Goal: Transaction & Acquisition: Purchase product/service

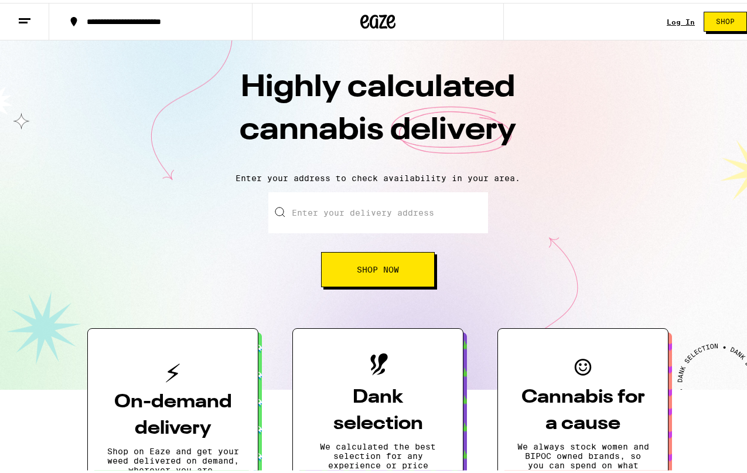
click at [674, 18] on link "Log In" at bounding box center [681, 19] width 28 height 8
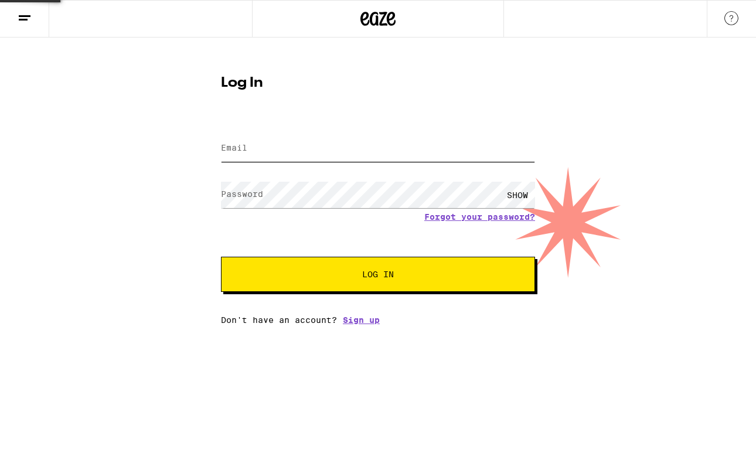
type input "kendal.fletcher@gmail.com"
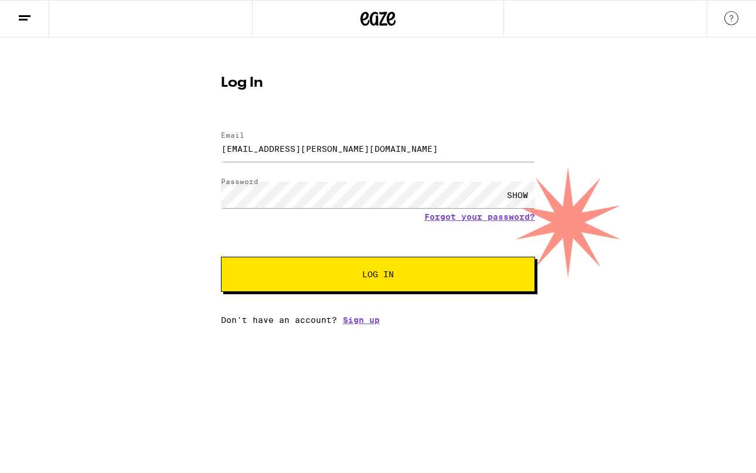
click at [294, 268] on button "Log In" at bounding box center [378, 274] width 314 height 35
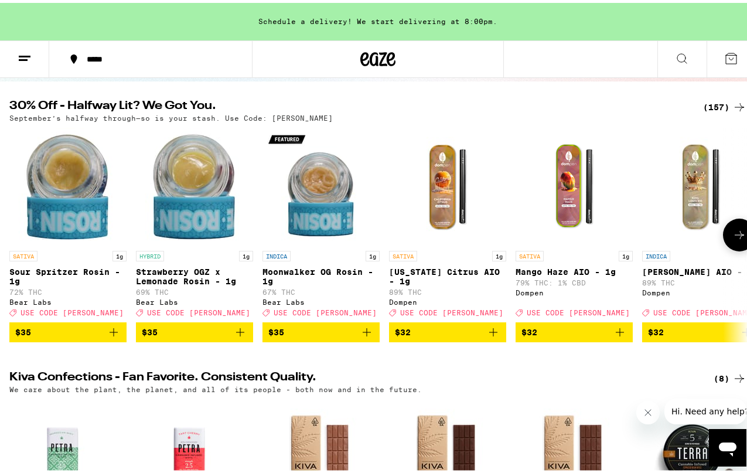
scroll to position [117, 0]
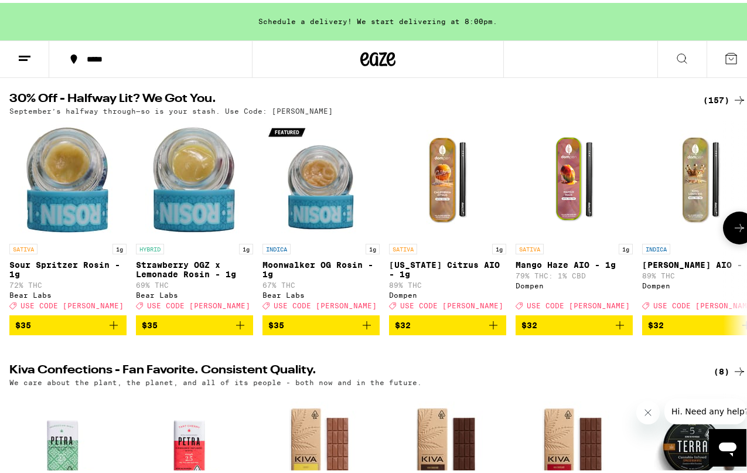
click at [616, 329] on icon "Add to bag" at bounding box center [620, 322] width 14 height 14
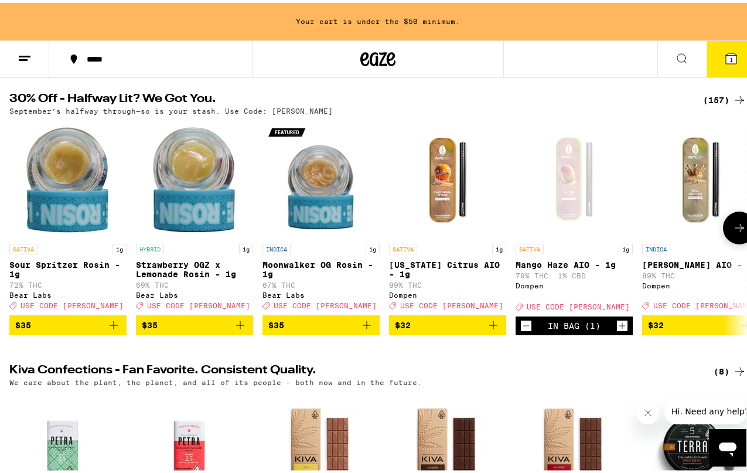
click at [728, 221] on button at bounding box center [739, 225] width 33 height 33
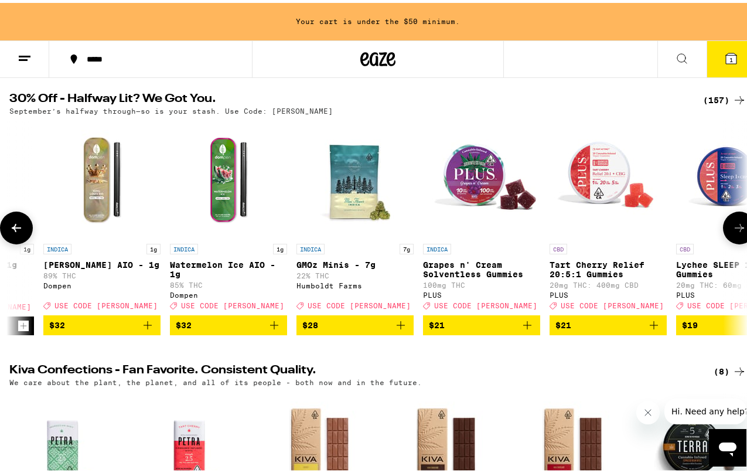
scroll to position [0, 601]
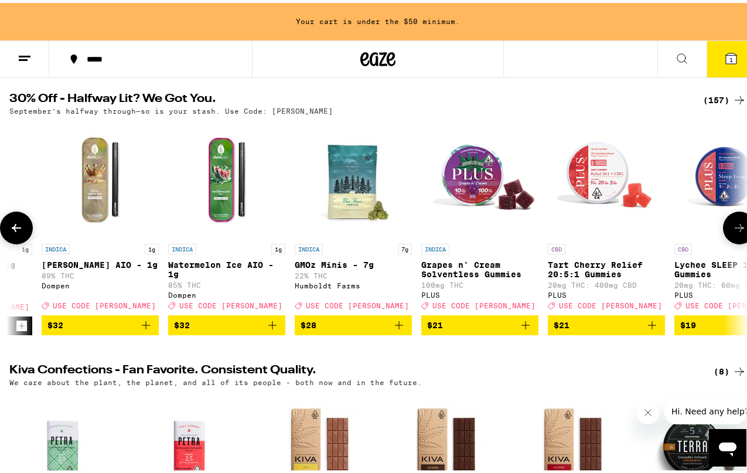
click at [527, 329] on icon "Add to bag" at bounding box center [526, 322] width 14 height 14
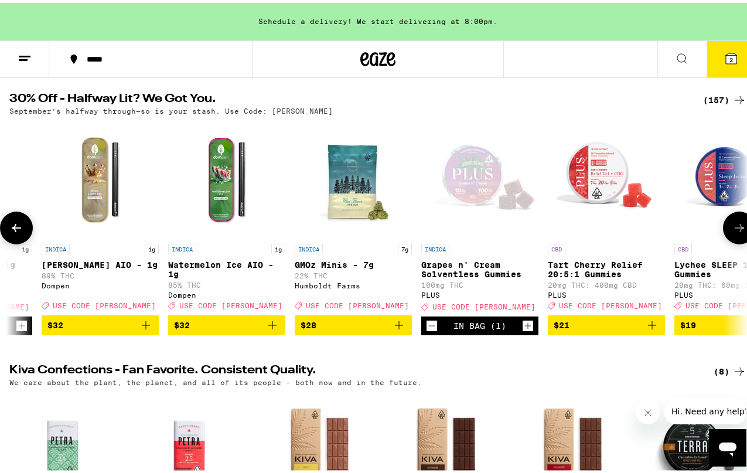
click at [735, 228] on icon at bounding box center [739, 225] width 9 height 8
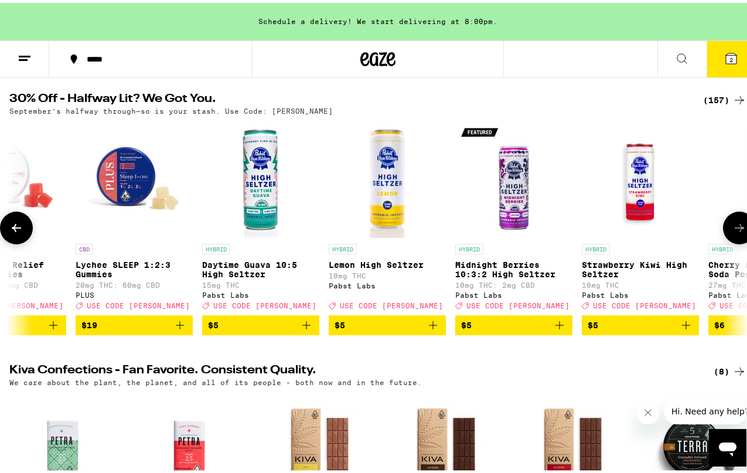
scroll to position [0, 1201]
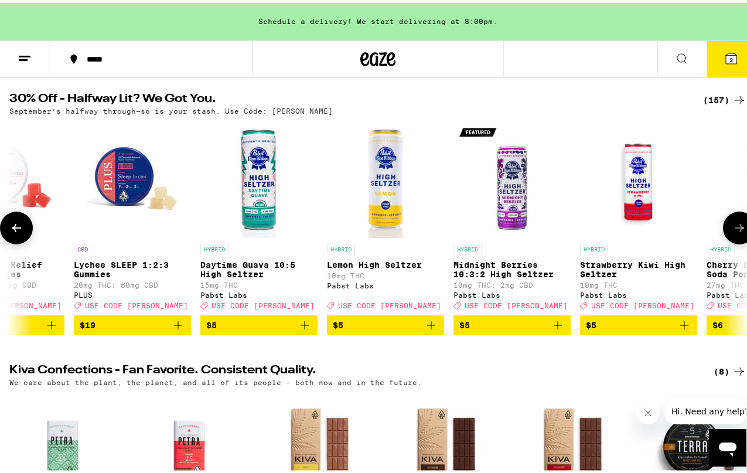
click at [178, 329] on icon "Add to bag" at bounding box center [178, 322] width 14 height 14
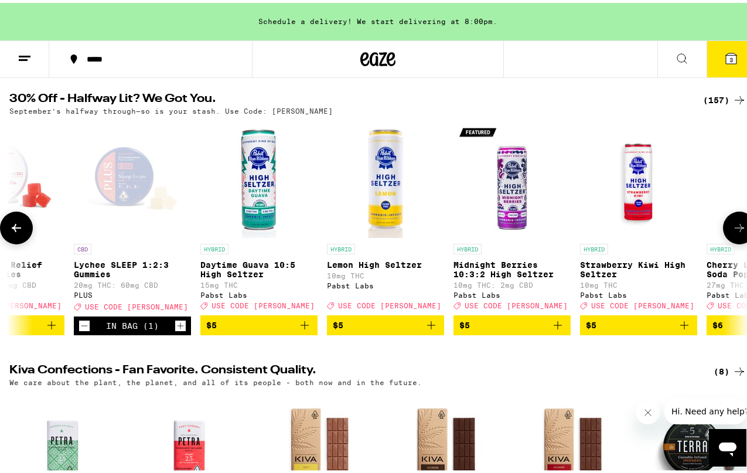
click at [723, 219] on button at bounding box center [739, 225] width 33 height 33
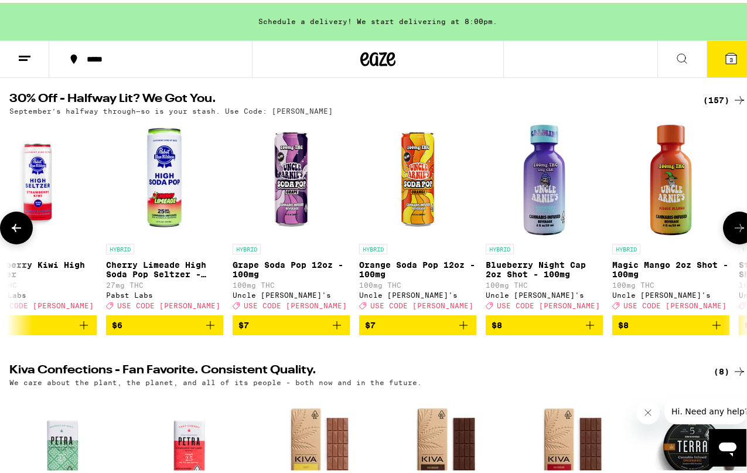
click at [723, 219] on button at bounding box center [739, 225] width 33 height 33
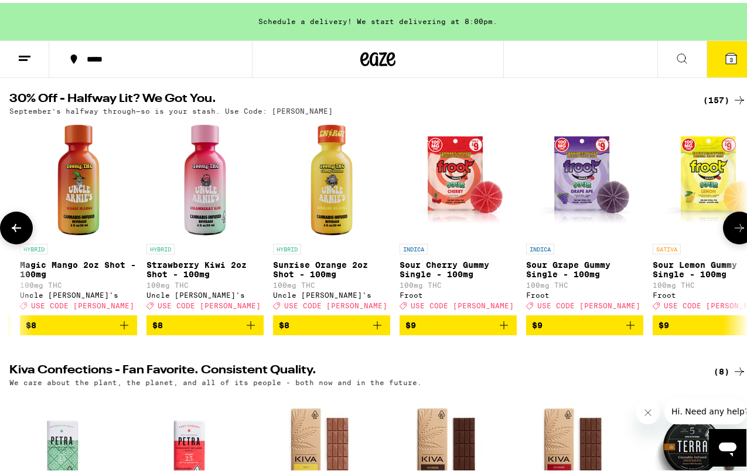
scroll to position [0, 2402]
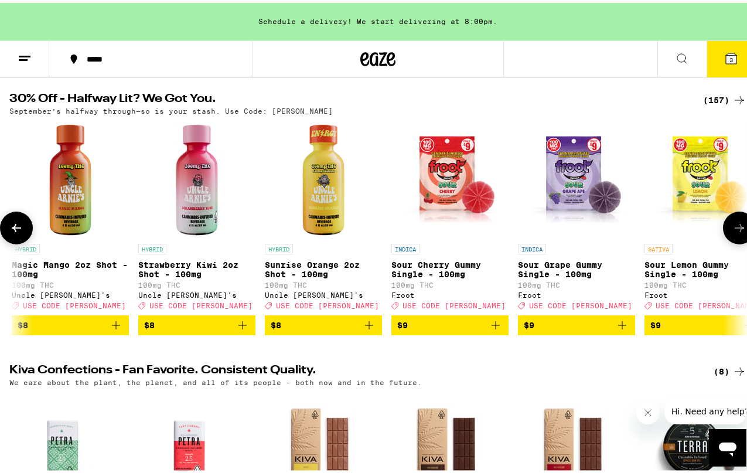
click at [723, 219] on button at bounding box center [739, 225] width 33 height 33
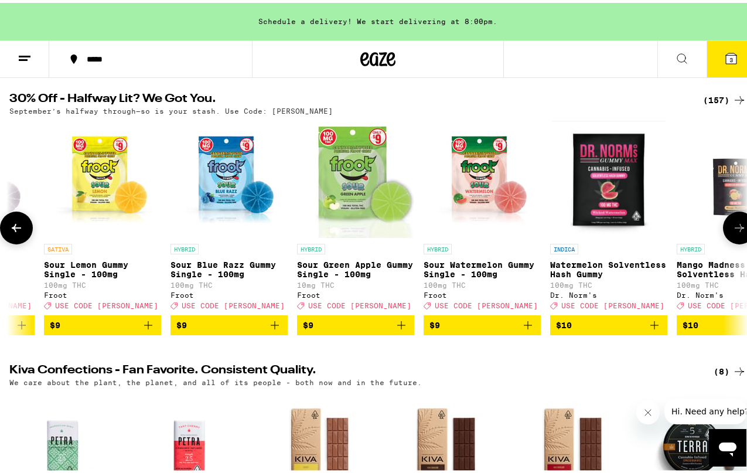
click at [723, 219] on button at bounding box center [739, 225] width 33 height 33
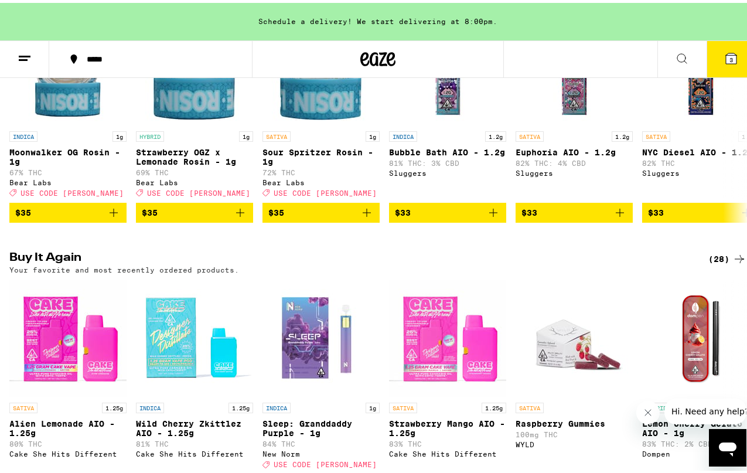
scroll to position [879, 0]
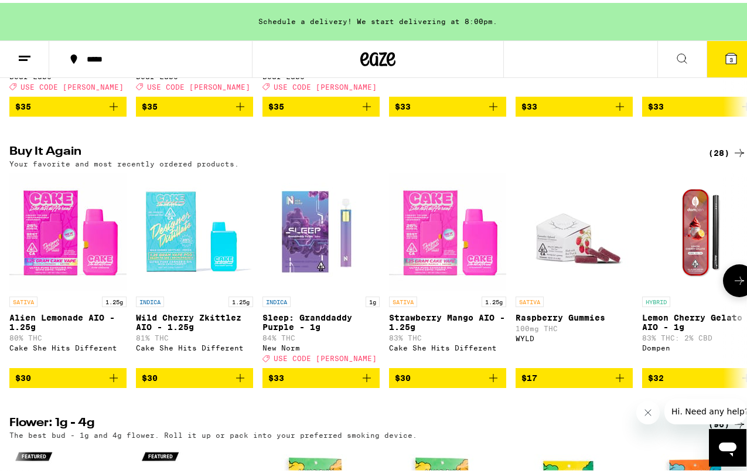
click at [115, 382] on icon "Add to bag" at bounding box center [114, 375] width 14 height 14
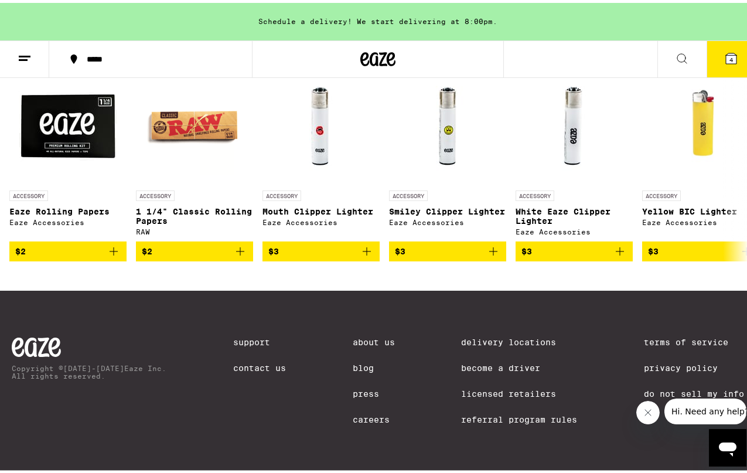
scroll to position [0, 0]
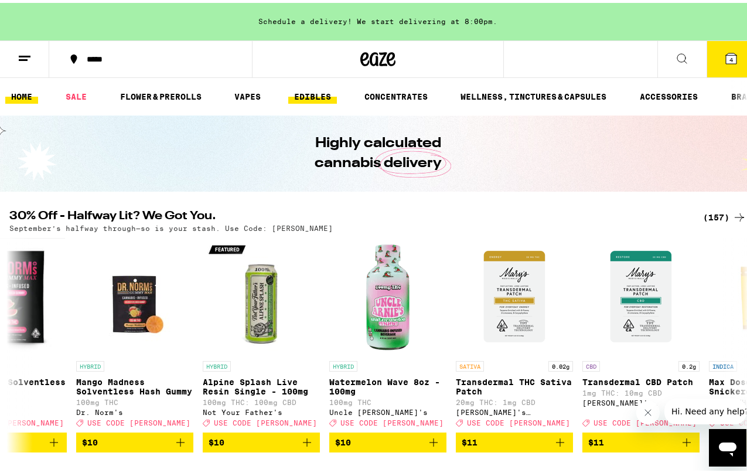
click at [325, 90] on link "EDIBLES" at bounding box center [312, 94] width 49 height 14
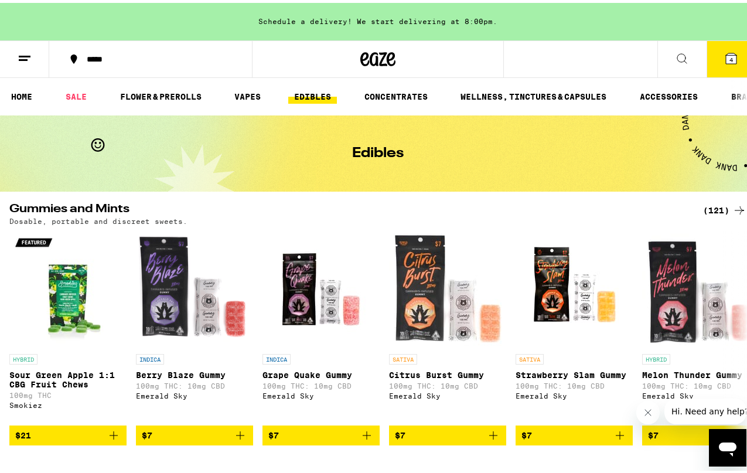
click at [732, 207] on icon at bounding box center [739, 207] width 14 height 14
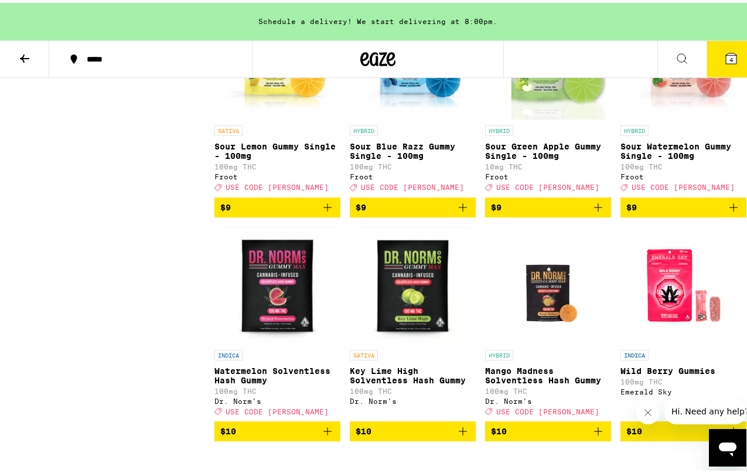
scroll to position [879, 0]
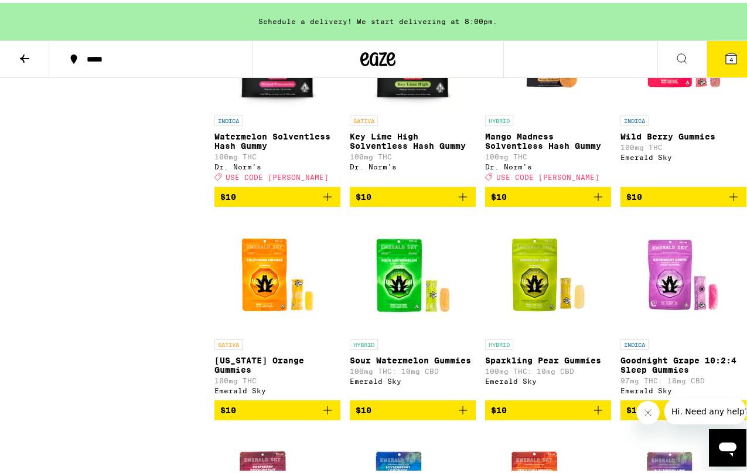
click at [730, 198] on icon "Add to bag" at bounding box center [734, 194] width 8 height 8
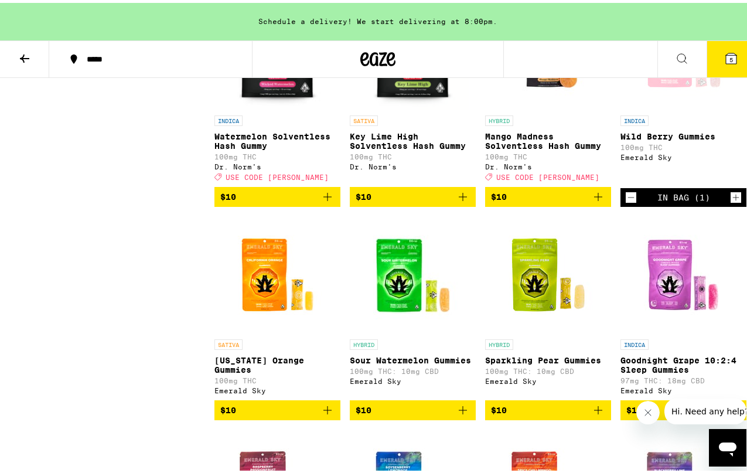
click at [715, 50] on button "5" at bounding box center [731, 56] width 49 height 36
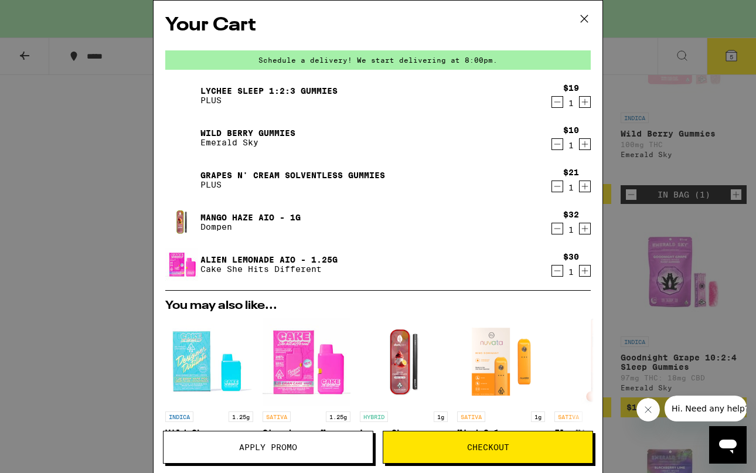
click at [552, 186] on icon "Decrement" at bounding box center [557, 186] width 11 height 14
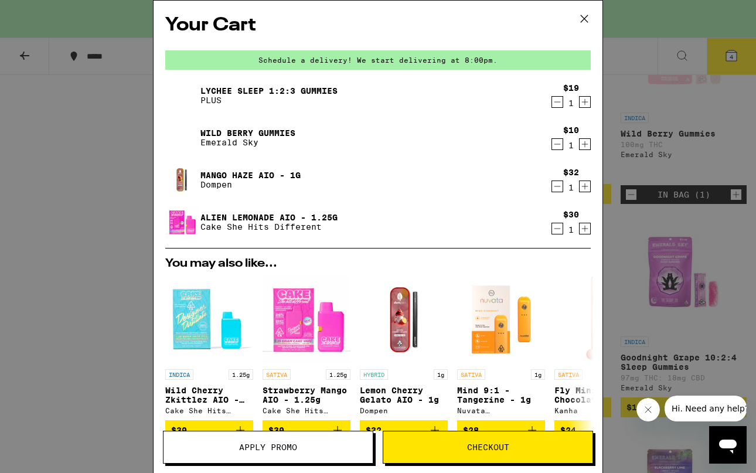
click at [216, 449] on span "Apply Promo" at bounding box center [267, 447] width 209 height 8
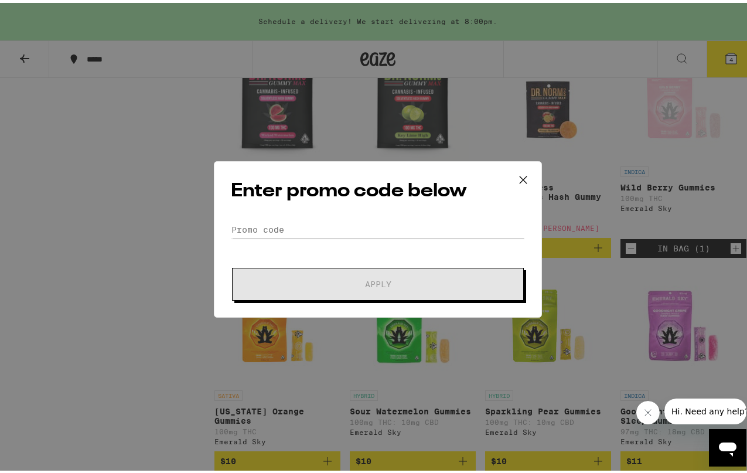
scroll to position [762, 0]
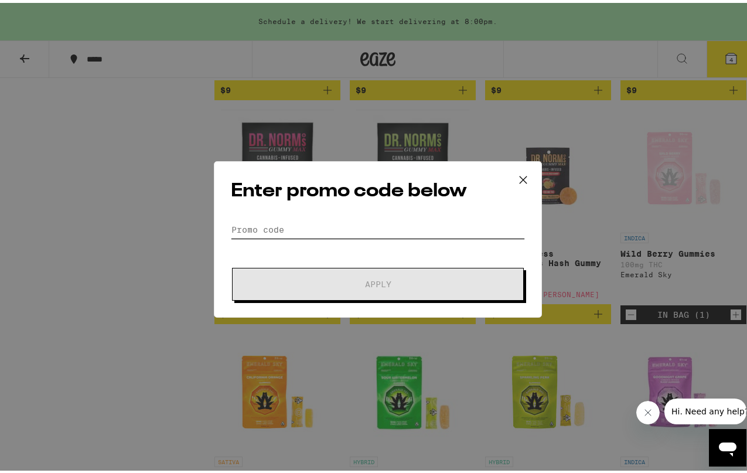
click at [271, 228] on input "Promo Code" at bounding box center [378, 227] width 294 height 18
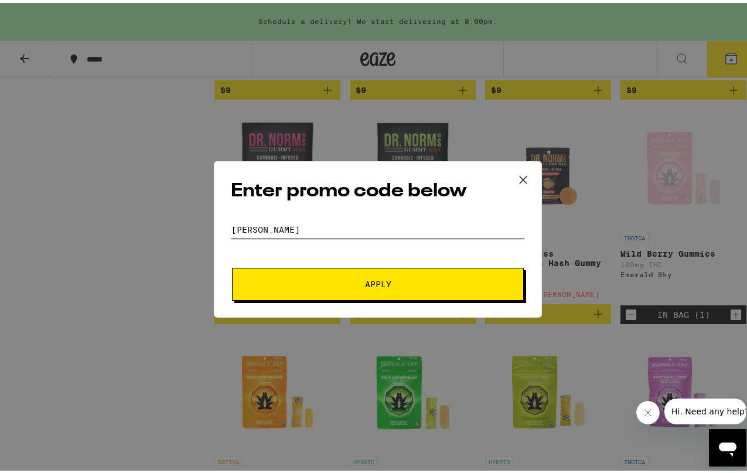
type input "[PERSON_NAME]"
click at [232, 265] on button "Apply" at bounding box center [378, 281] width 292 height 33
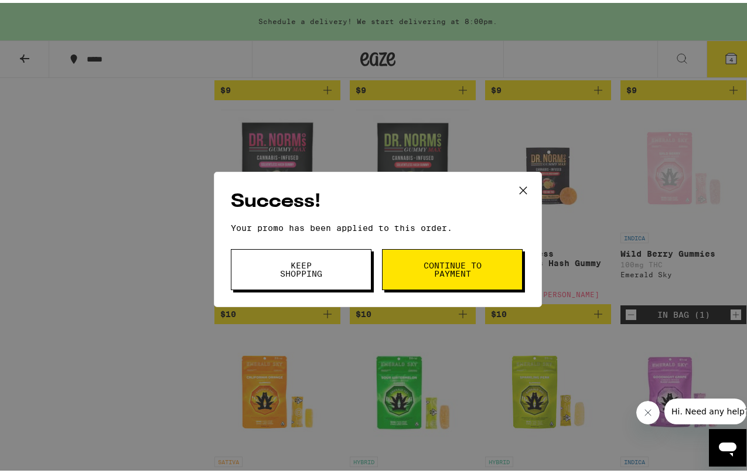
click at [471, 277] on button "Continue to payment" at bounding box center [452, 266] width 141 height 41
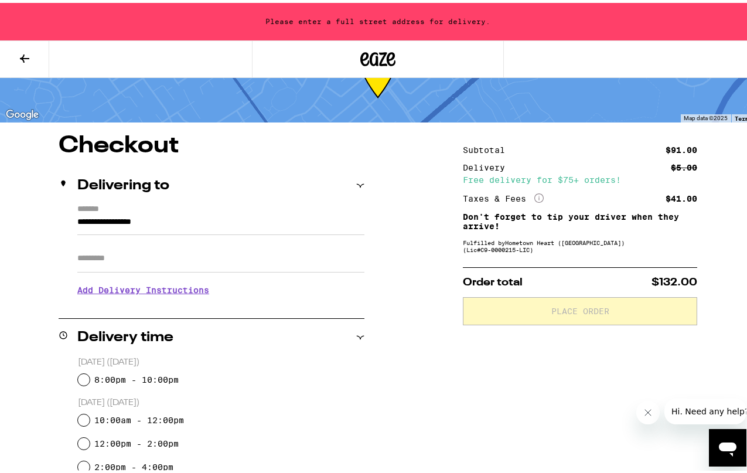
scroll to position [117, 0]
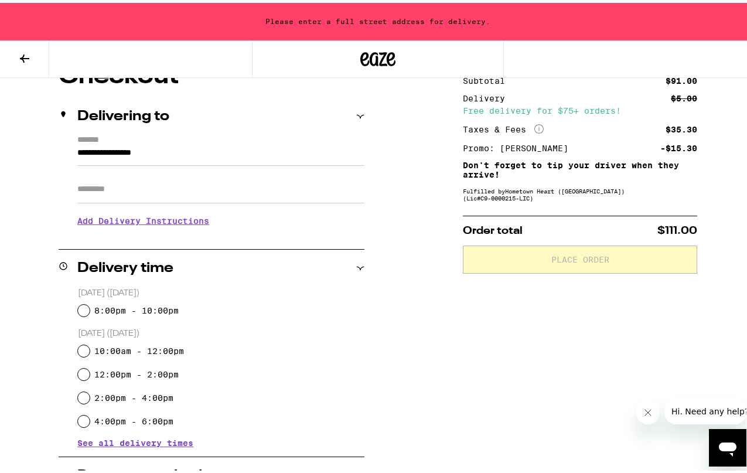
click at [168, 308] on label "8:00pm - 10:00pm" at bounding box center [136, 307] width 84 height 9
click at [90, 308] on input "8:00pm - 10:00pm" at bounding box center [84, 308] width 12 height 12
radio input "true"
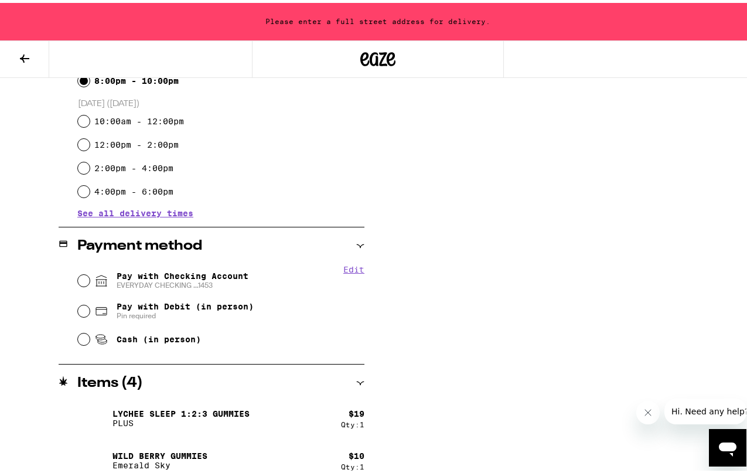
scroll to position [352, 0]
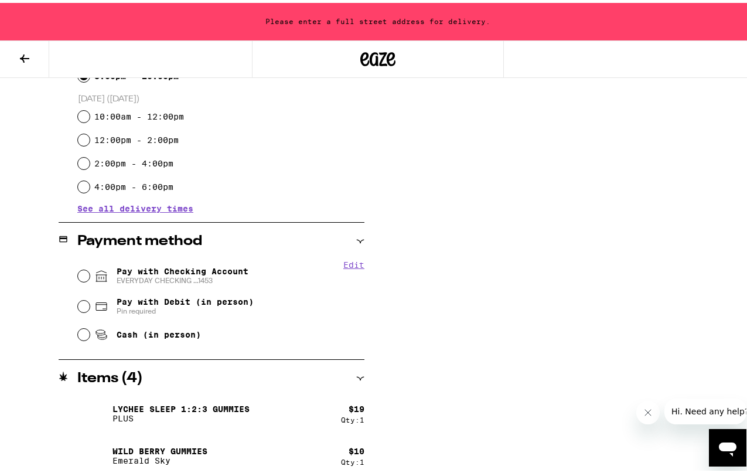
click at [188, 271] on span "Pay with Checking Account EVERYDAY CHECKING ...1453" at bounding box center [183, 273] width 132 height 19
click at [90, 271] on input "Pay with Checking Account EVERYDAY CHECKING ...1453" at bounding box center [84, 273] width 12 height 12
radio input "true"
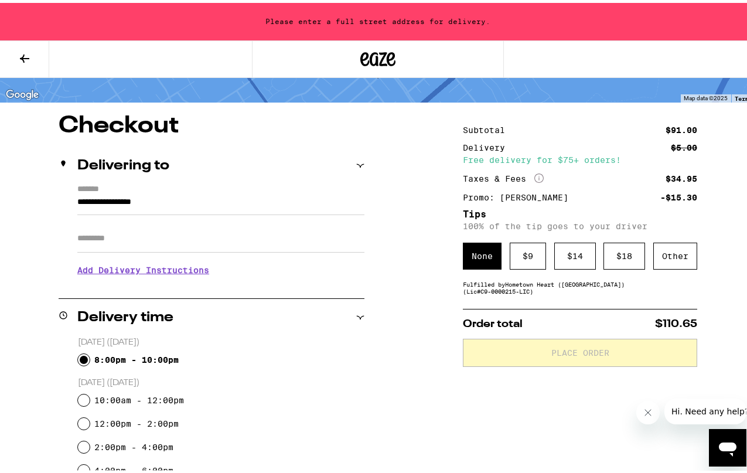
scroll to position [0, 0]
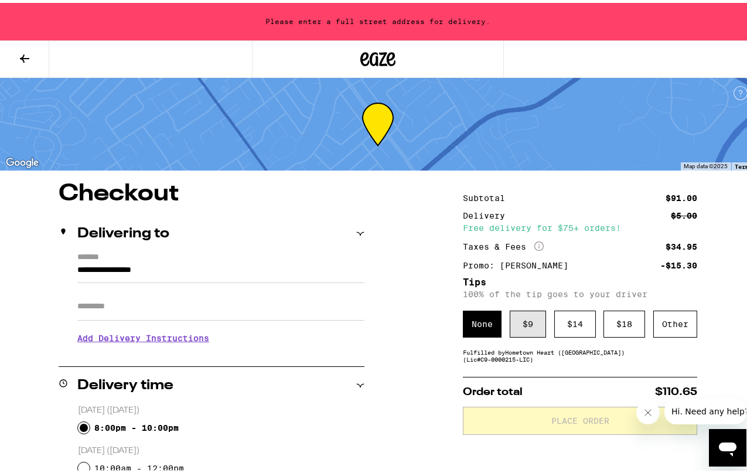
click at [522, 321] on div "$ 9" at bounding box center [528, 321] width 36 height 27
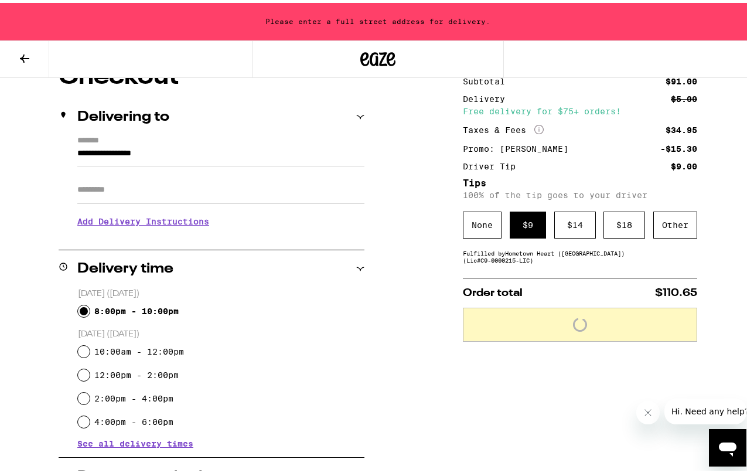
scroll to position [117, 0]
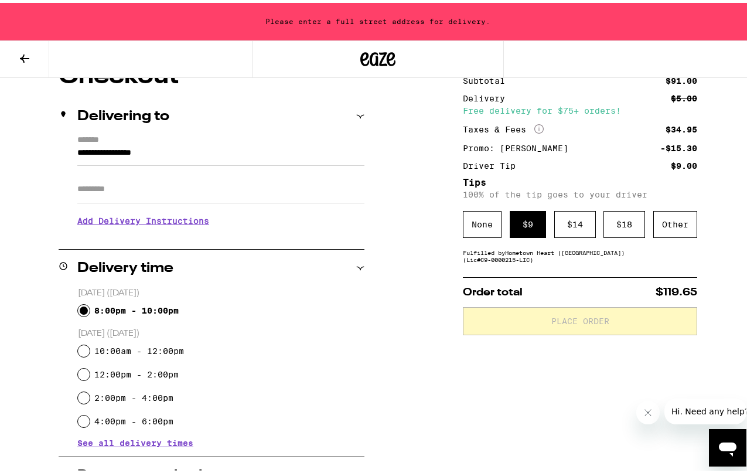
click at [490, 408] on div "Subtotal $91.00 Delivery $5.00 Free delivery for $75+ orders! Taxes & Fees More…" at bounding box center [580, 448] width 234 height 773
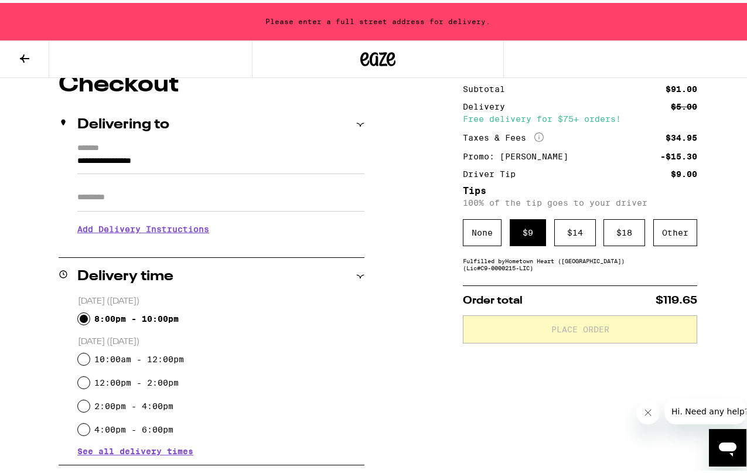
scroll to position [11, 0]
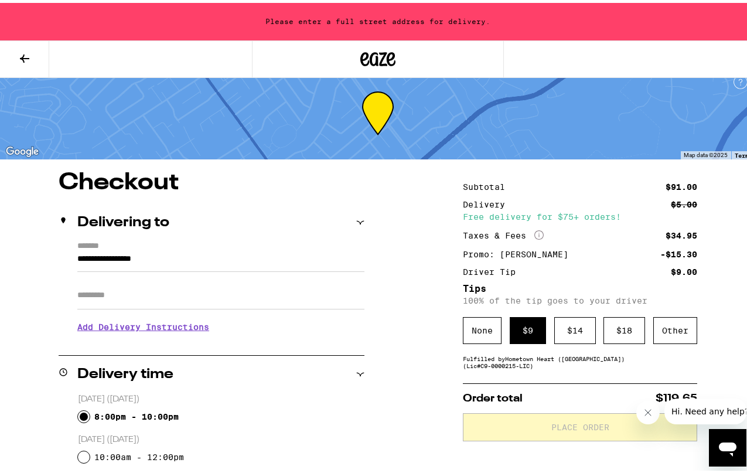
drag, startPoint x: 162, startPoint y: 251, endPoint x: -151, endPoint y: 214, distance: 315.1
click at [0, 214] on html "**********" at bounding box center [378, 465] width 756 height 953
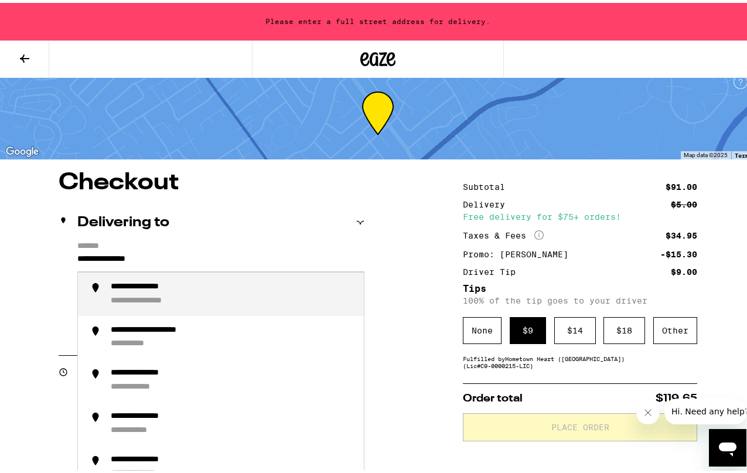
click at [177, 301] on div "**********" at bounding box center [156, 298] width 90 height 11
type input "**********"
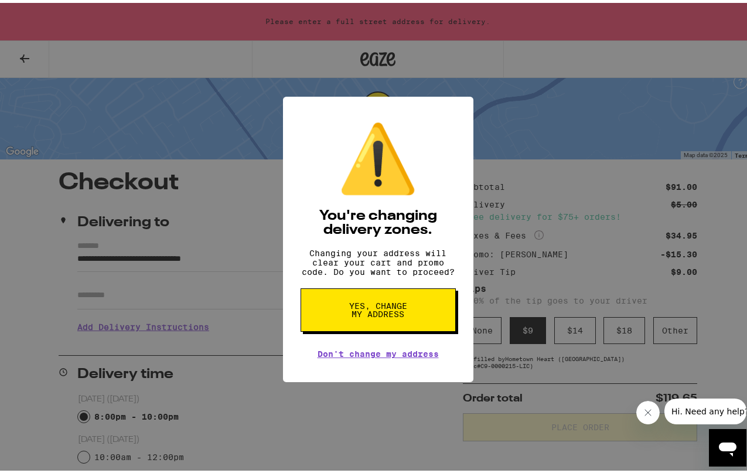
click at [414, 314] on button "Yes, change my address" at bounding box center [378, 306] width 155 height 43
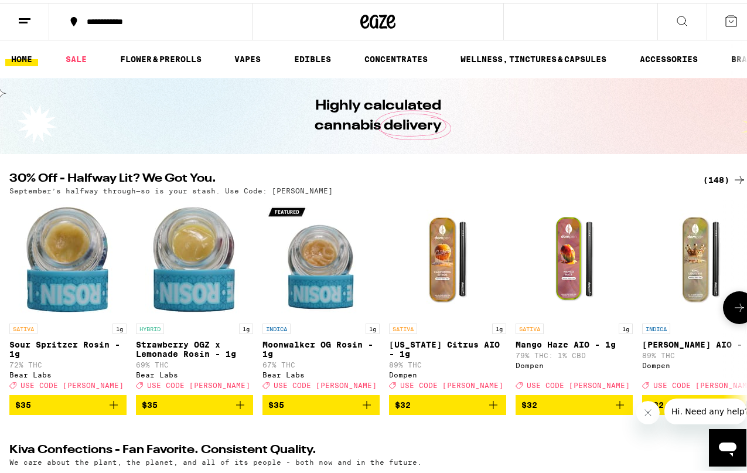
click at [728, 301] on button at bounding box center [739, 304] width 33 height 33
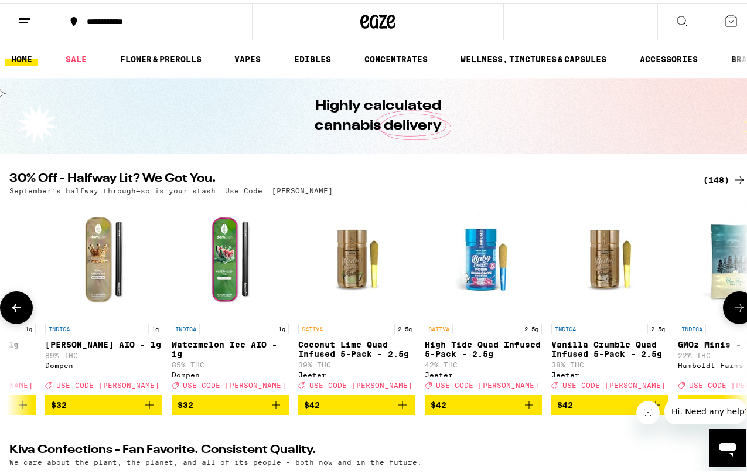
scroll to position [0, 601]
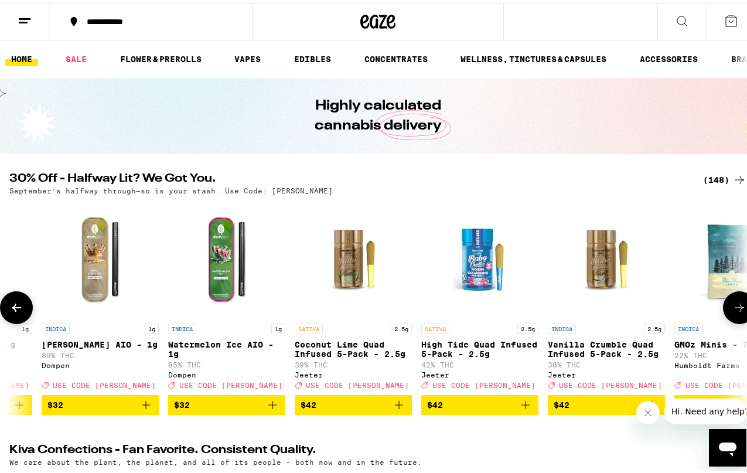
click at [148, 409] on icon "Add to bag" at bounding box center [146, 402] width 14 height 14
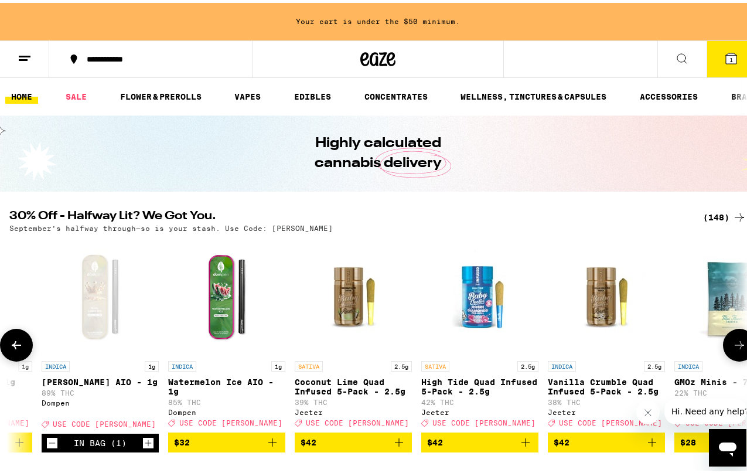
click at [727, 337] on button at bounding box center [739, 342] width 33 height 33
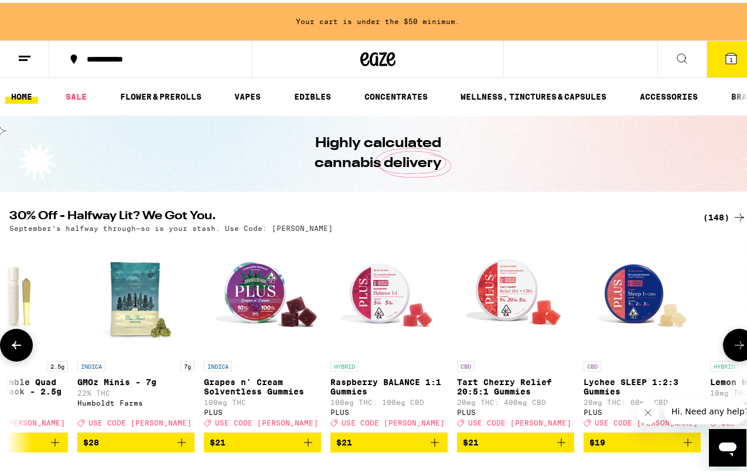
scroll to position [0, 1201]
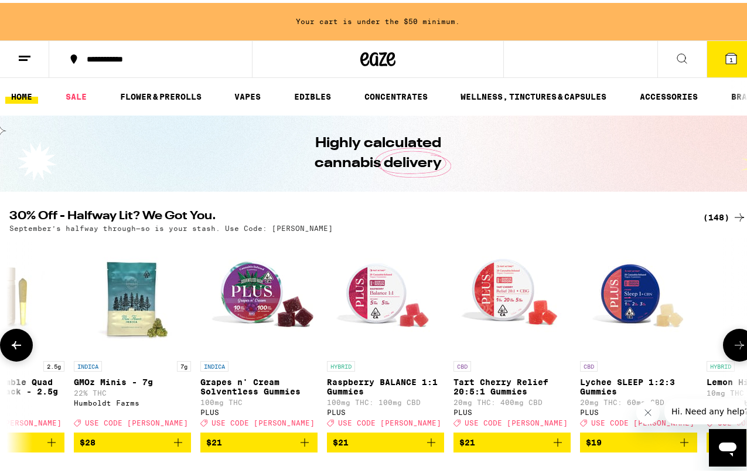
click at [685, 447] on icon "Add to bag" at bounding box center [684, 439] width 14 height 14
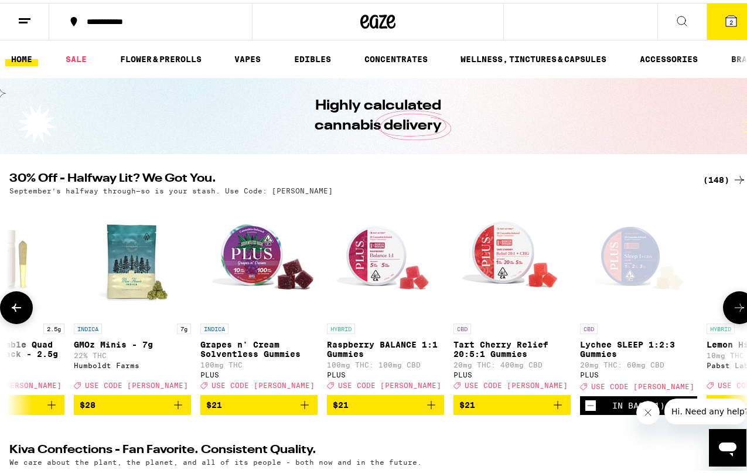
click at [435, 409] on icon "Add to bag" at bounding box center [431, 402] width 14 height 14
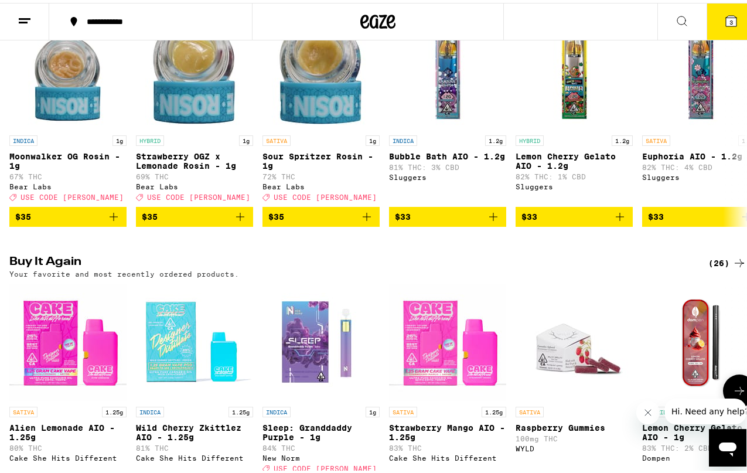
scroll to position [1113, 0]
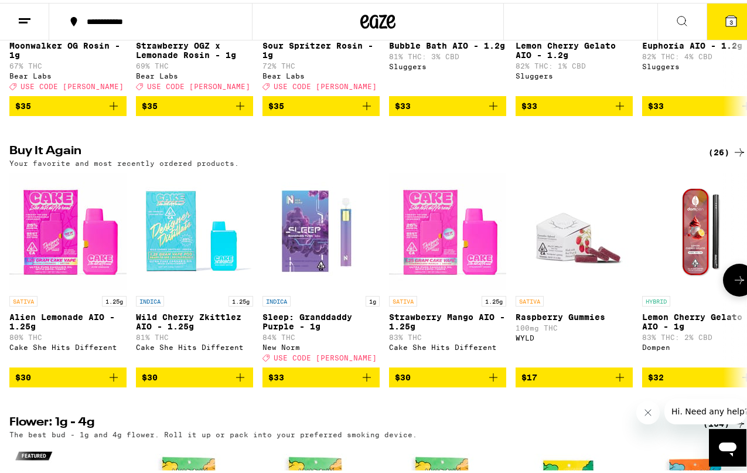
click at [114, 379] on icon "Add to bag" at bounding box center [114, 374] width 8 height 8
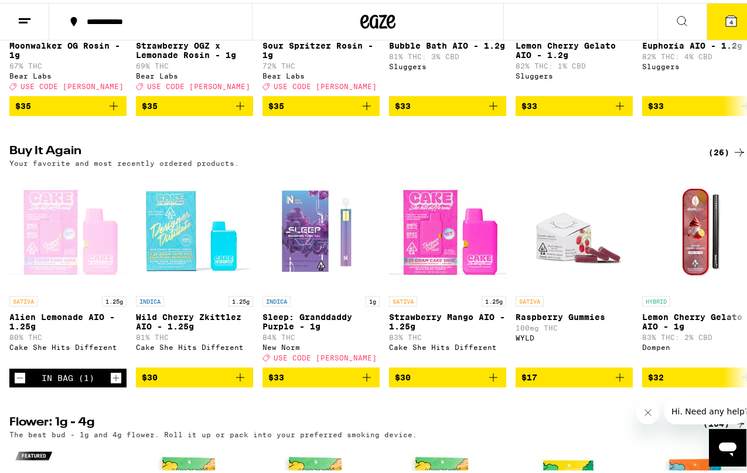
click at [712, 16] on button "4" at bounding box center [731, 19] width 49 height 36
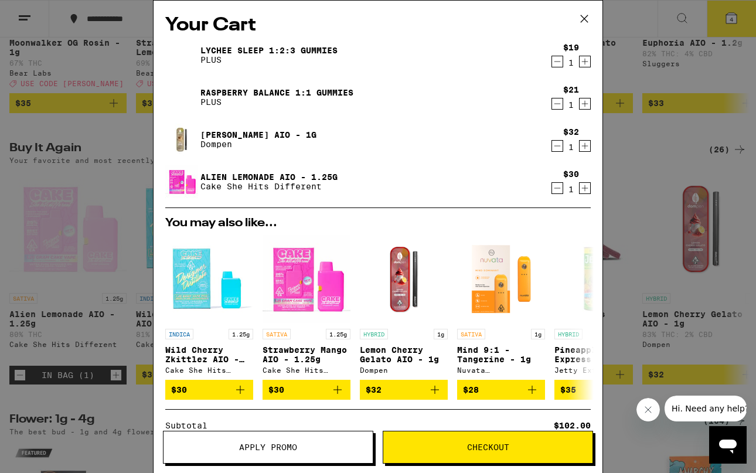
click at [277, 435] on button "Apply Promo" at bounding box center [268, 447] width 210 height 33
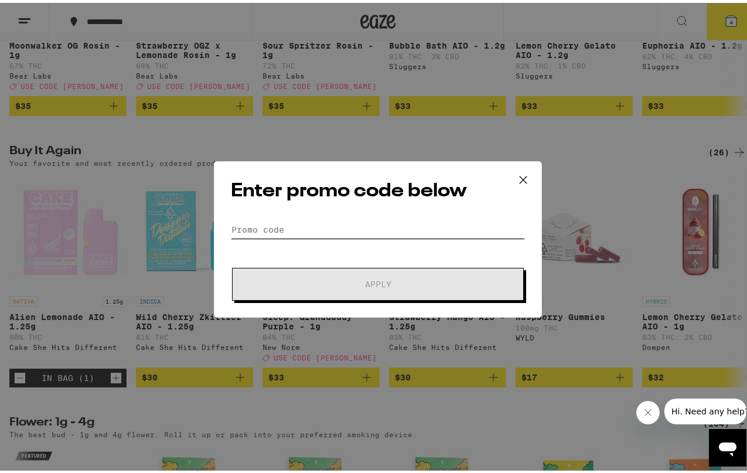
click at [319, 223] on input "Promo Code" at bounding box center [378, 227] width 294 height 18
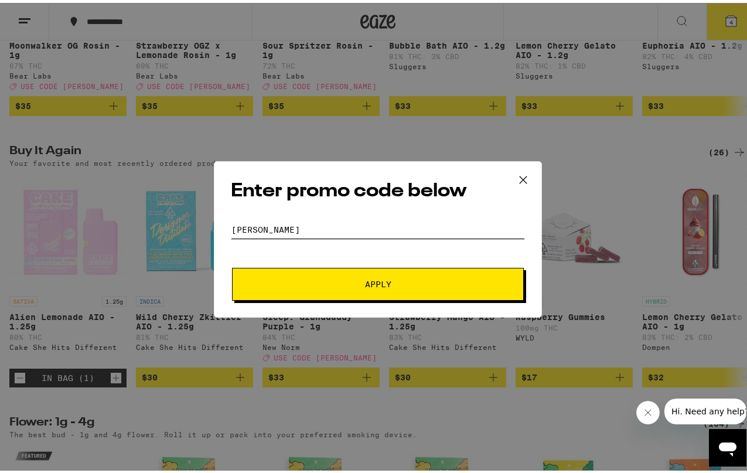
type input "[PERSON_NAME]"
click at [342, 277] on span "Apply" at bounding box center [377, 281] width 211 height 8
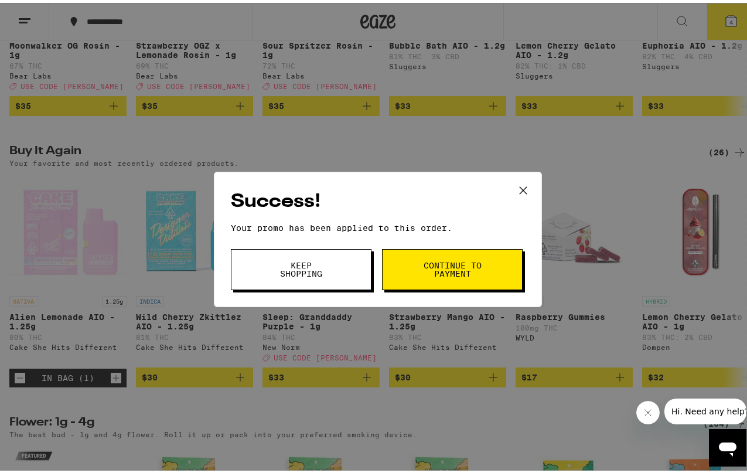
click at [468, 274] on span "Continue to payment" at bounding box center [452, 266] width 60 height 16
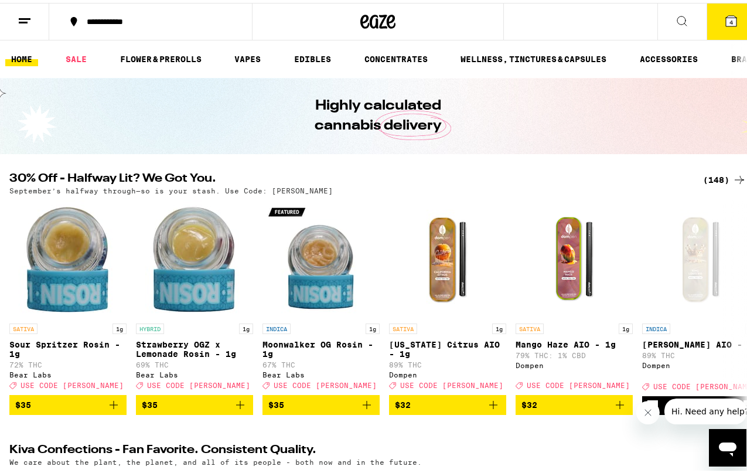
drag, startPoint x: 710, startPoint y: 23, endPoint x: 488, endPoint y: 262, distance: 325.9
click at [710, 23] on button "4" at bounding box center [731, 19] width 49 height 36
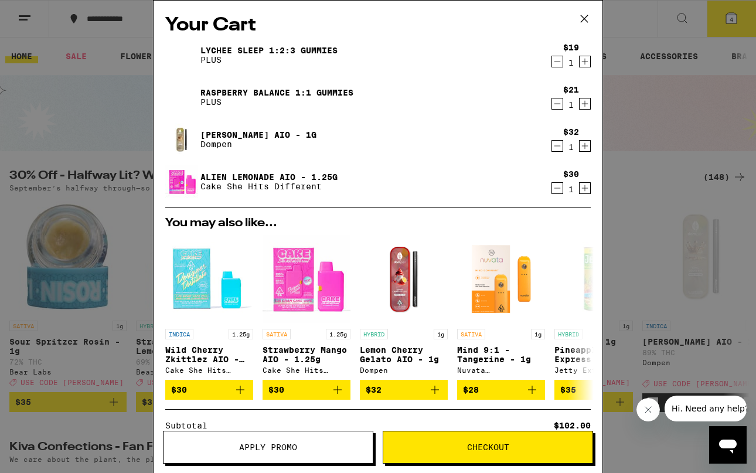
click at [329, 443] on span "Apply Promo" at bounding box center [267, 447] width 209 height 8
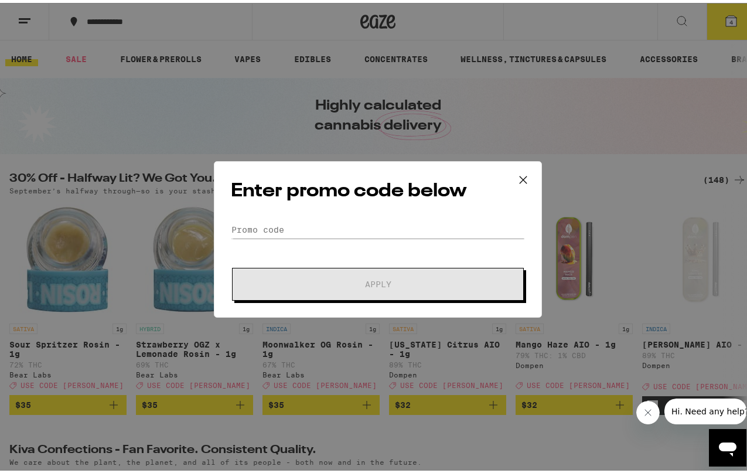
click at [247, 242] on form "Promo Code Apply" at bounding box center [378, 258] width 294 height 80
click at [244, 231] on input "Promo Code" at bounding box center [378, 227] width 294 height 18
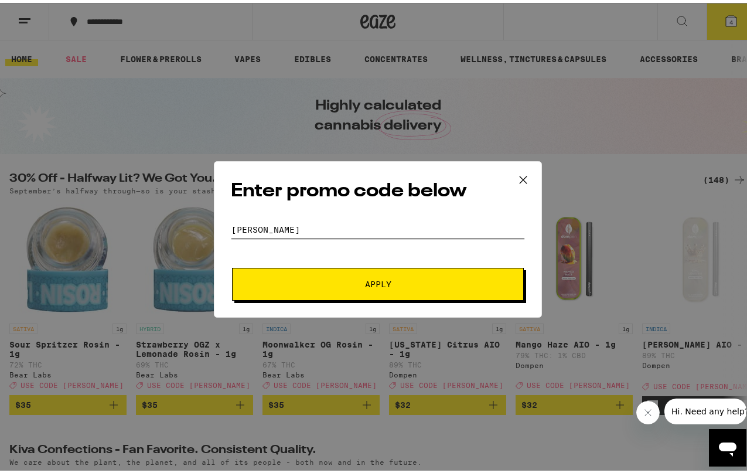
type input "[PERSON_NAME]"
click at [348, 280] on span "Apply" at bounding box center [377, 281] width 211 height 8
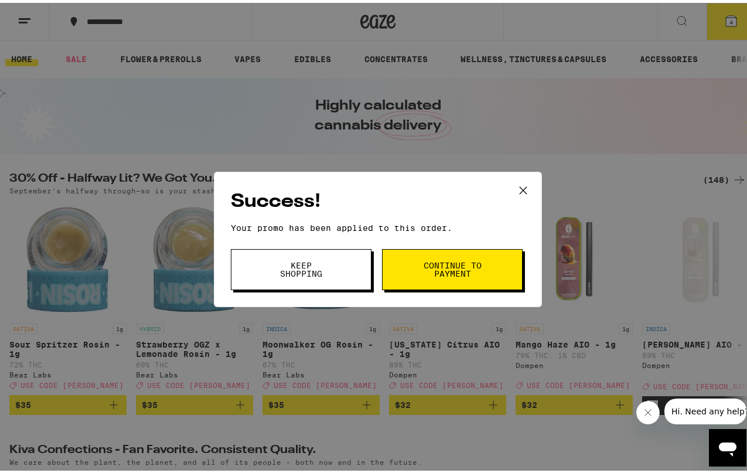
click at [441, 282] on button "Continue to payment" at bounding box center [452, 266] width 141 height 41
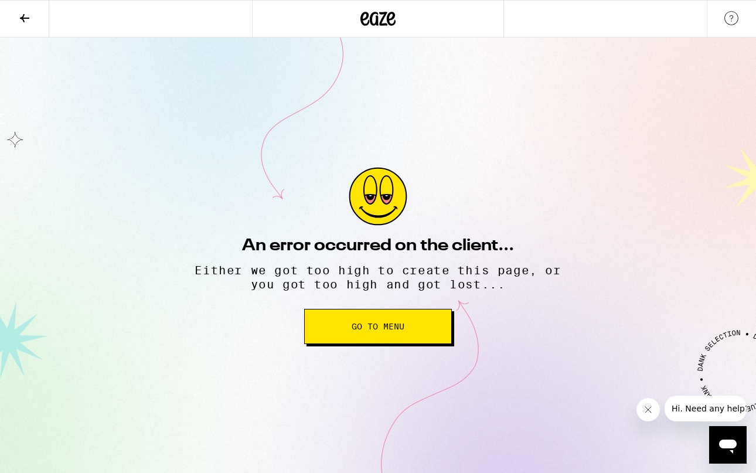
click at [420, 317] on button "Go to Menu" at bounding box center [378, 326] width 148 height 35
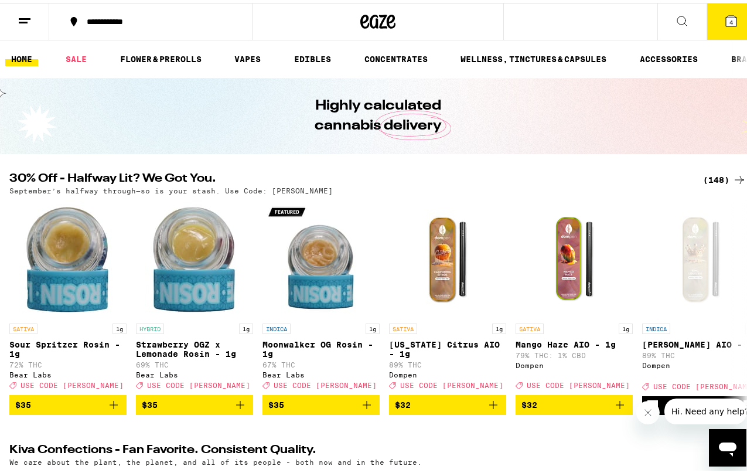
click at [724, 24] on icon at bounding box center [731, 18] width 14 height 14
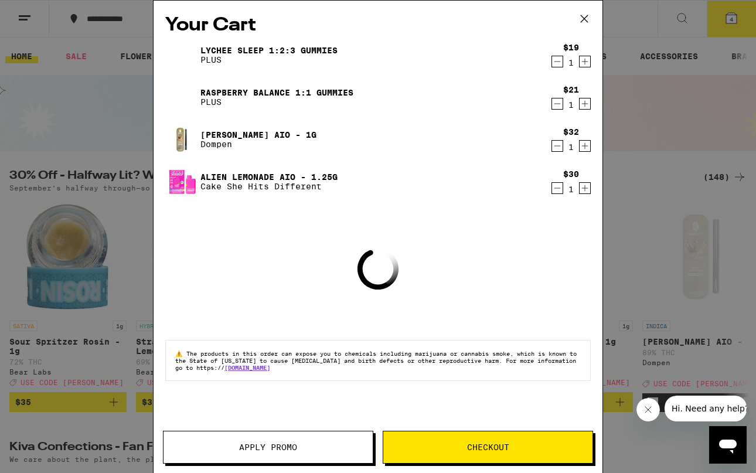
click at [499, 443] on span "Checkout" at bounding box center [488, 447] width 42 height 8
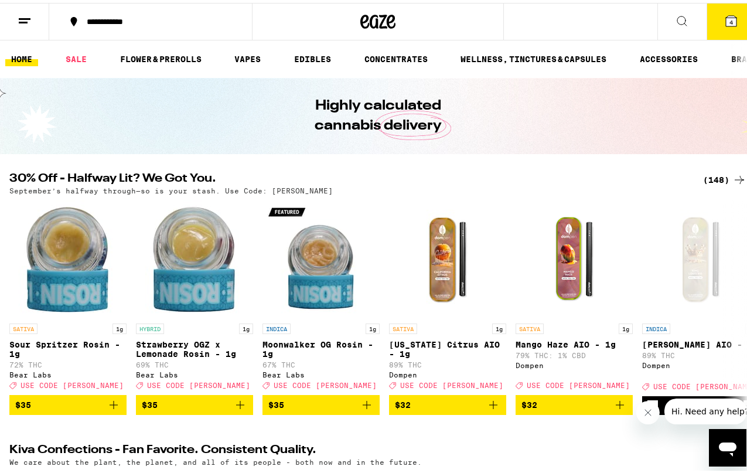
click at [729, 20] on icon at bounding box center [731, 18] width 14 height 14
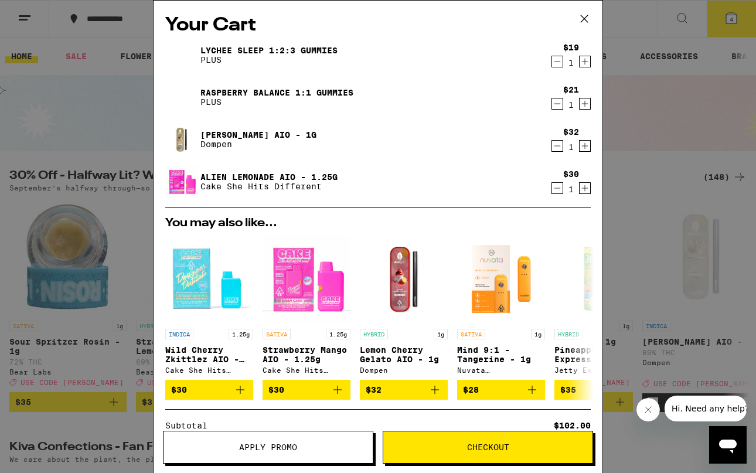
click at [257, 434] on button "Apply Promo" at bounding box center [268, 447] width 210 height 33
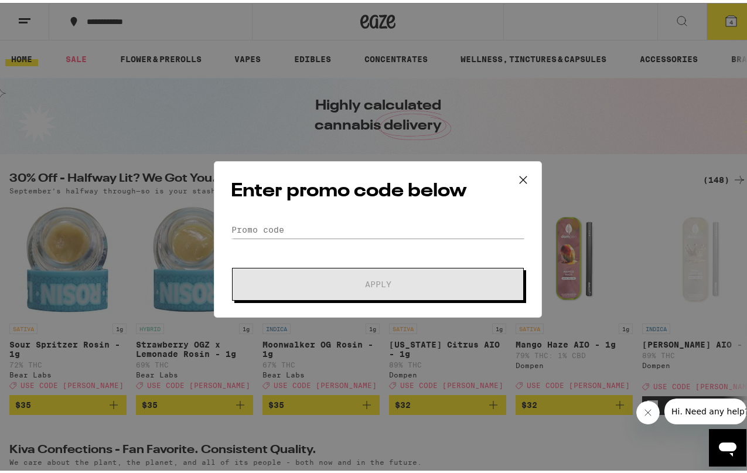
click at [297, 207] on div "Enter promo code below Promo Code Apply" at bounding box center [378, 236] width 328 height 156
click at [288, 216] on div "Enter promo code below Promo Code Apply" at bounding box center [378, 236] width 328 height 156
click at [288, 217] on div "Enter promo code below Promo Code Apply" at bounding box center [378, 236] width 328 height 156
click at [280, 224] on input "Promo Code" at bounding box center [378, 227] width 294 height 18
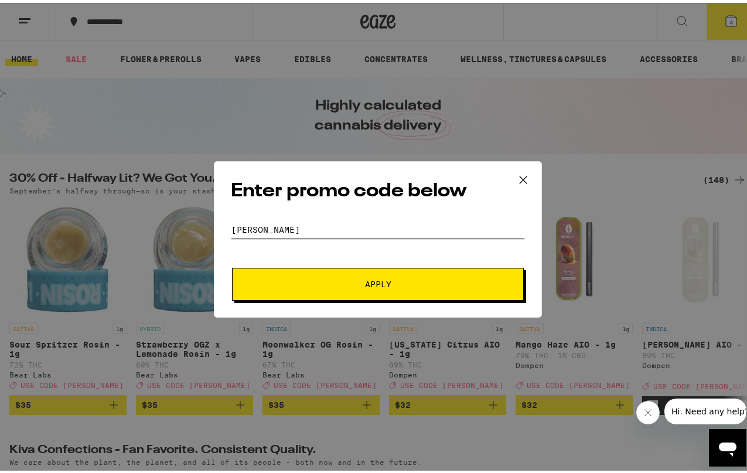
type input "[PERSON_NAME]"
click at [356, 281] on span "Apply" at bounding box center [377, 281] width 211 height 8
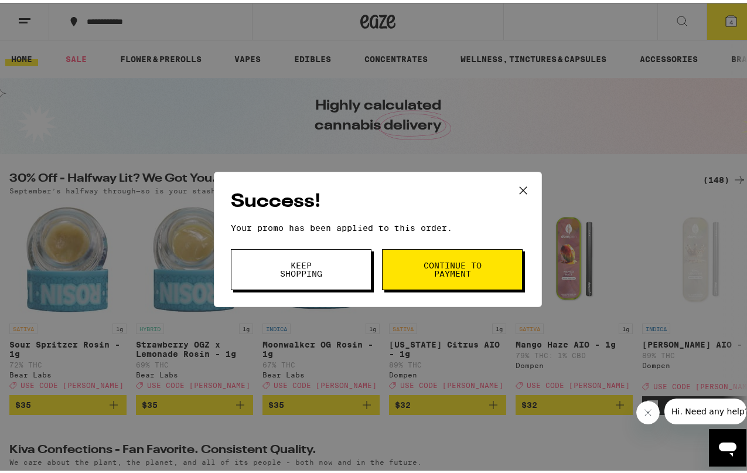
click at [423, 255] on button "Continue to payment" at bounding box center [452, 266] width 141 height 41
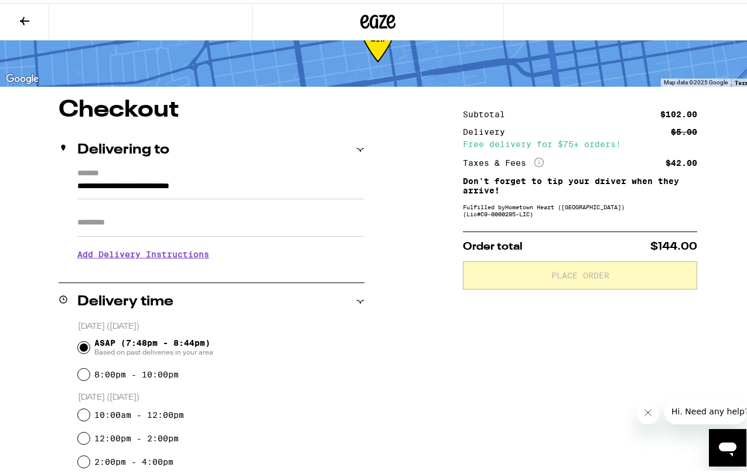
scroll to position [117, 0]
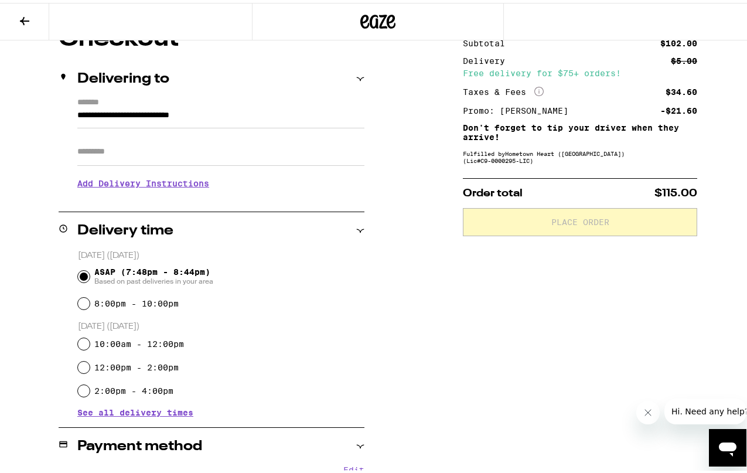
click at [170, 152] on input "Apt/Suite" at bounding box center [220, 149] width 287 height 28
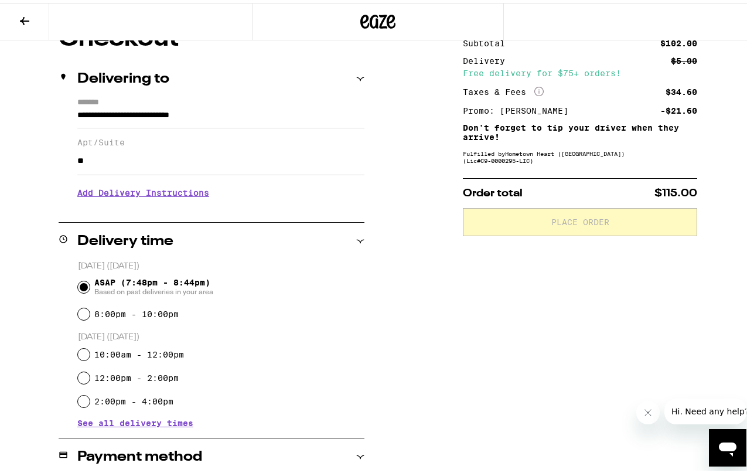
type input "**"
click at [523, 325] on div "Subtotal $102.00 Delivery $5.00 Free delivery for $75+ orders! Taxes & Fees Mor…" at bounding box center [580, 402] width 234 height 755
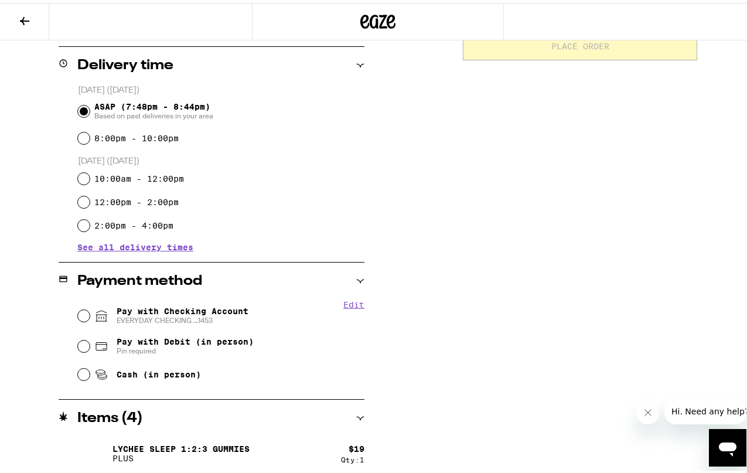
drag, startPoint x: 118, startPoint y: 318, endPoint x: 274, endPoint y: 316, distance: 155.9
click at [118, 318] on span "EVERYDAY CHECKING ...1453" at bounding box center [183, 317] width 132 height 9
click at [90, 318] on input "Pay with Checking Account EVERYDAY CHECKING ...1453" at bounding box center [84, 313] width 12 height 12
radio input "true"
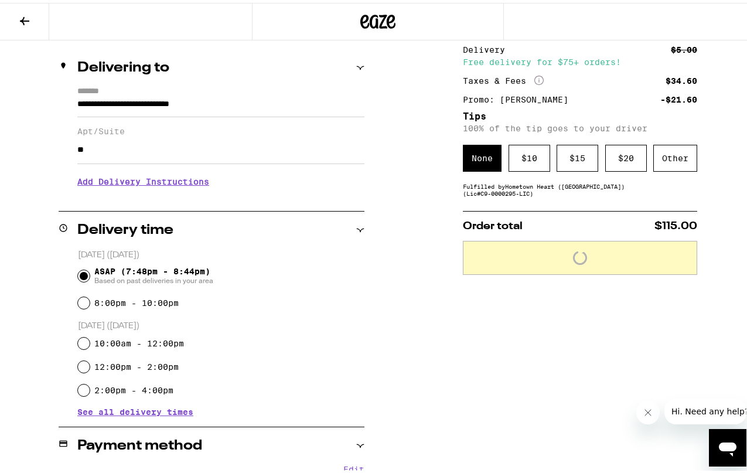
scroll to position [117, 0]
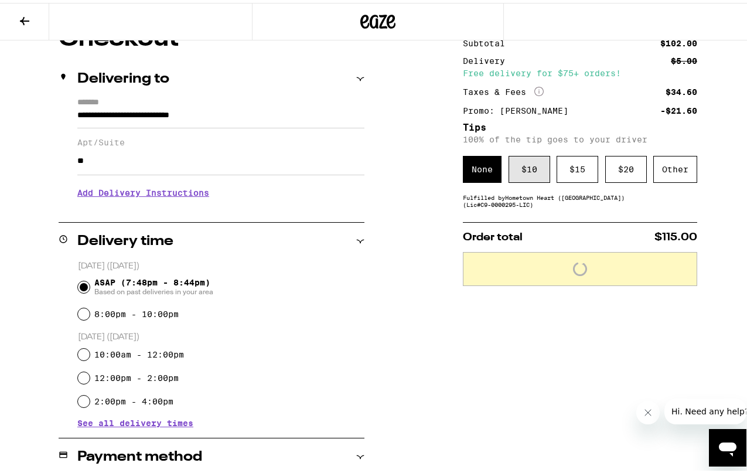
click at [540, 171] on div "$ 10" at bounding box center [530, 166] width 42 height 27
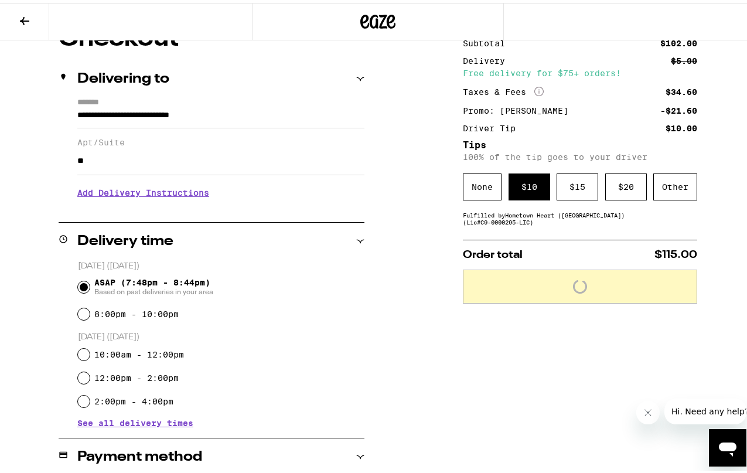
click at [617, 367] on div "Subtotal $102.00 Delivery $5.00 Free delivery for $75+ orders! Taxes & Fees Mor…" at bounding box center [580, 421] width 234 height 792
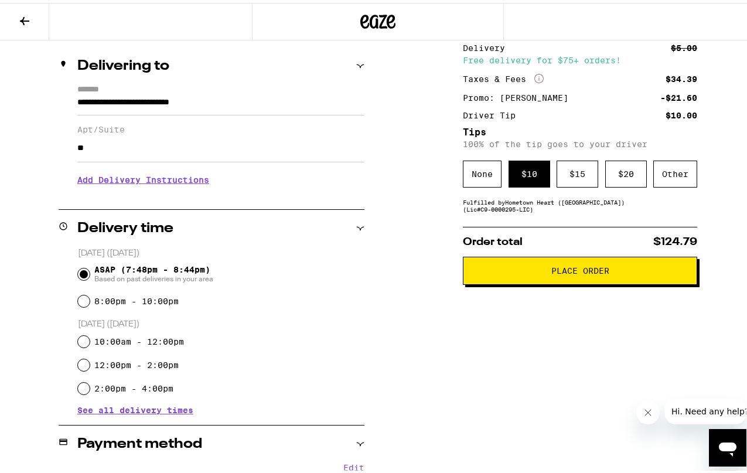
scroll to position [59, 0]
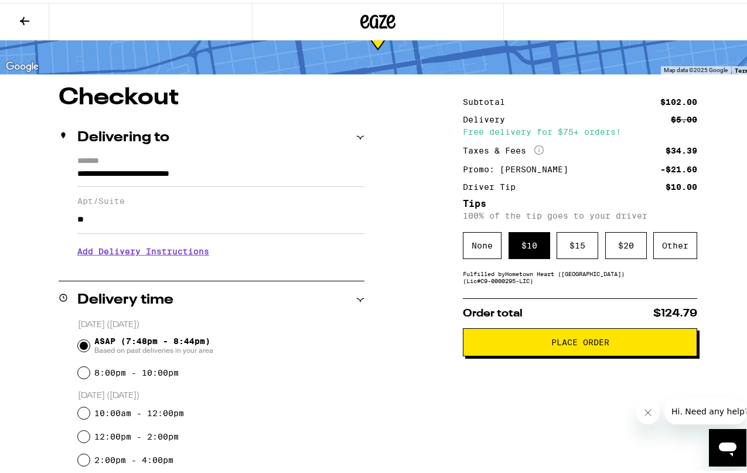
click at [523, 343] on span "Place Order" at bounding box center [580, 339] width 214 height 8
